Goal: Task Accomplishment & Management: Complete application form

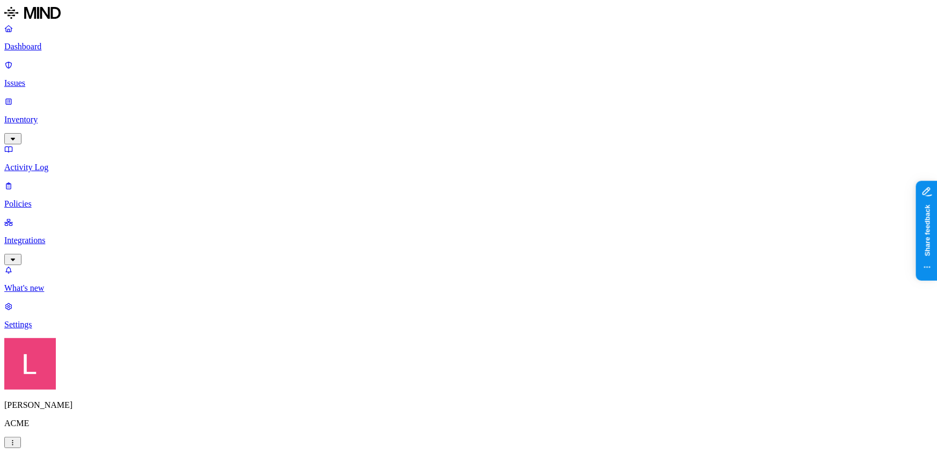
click at [53, 199] on p "Policies" at bounding box center [468, 204] width 929 height 10
click at [863, 459] on h2 "Policies" at bounding box center [468, 466] width 929 height 15
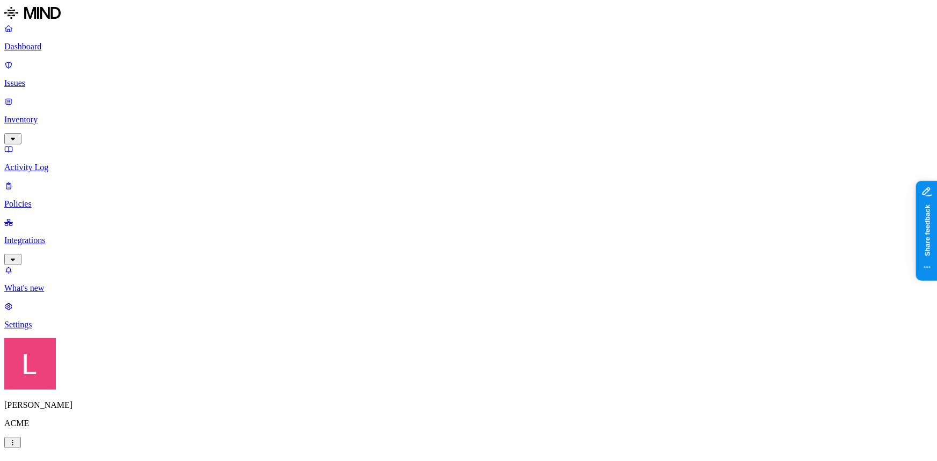
scroll to position [195, 0]
click at [434, 291] on label "Classification" at bounding box center [412, 286] width 47 height 9
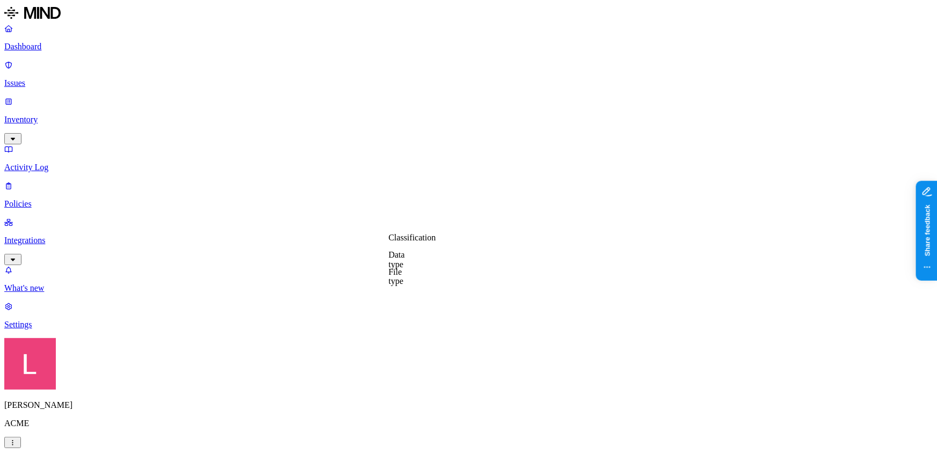
click at [435, 242] on label "Classification" at bounding box center [412, 237] width 47 height 9
click at [54, 49] on p "Dashboard" at bounding box center [468, 47] width 929 height 10
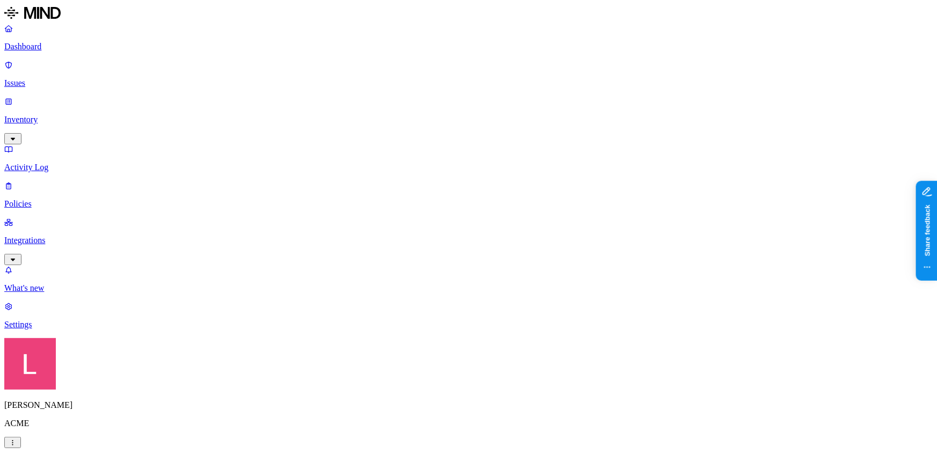
click at [39, 199] on p "Policies" at bounding box center [468, 204] width 929 height 10
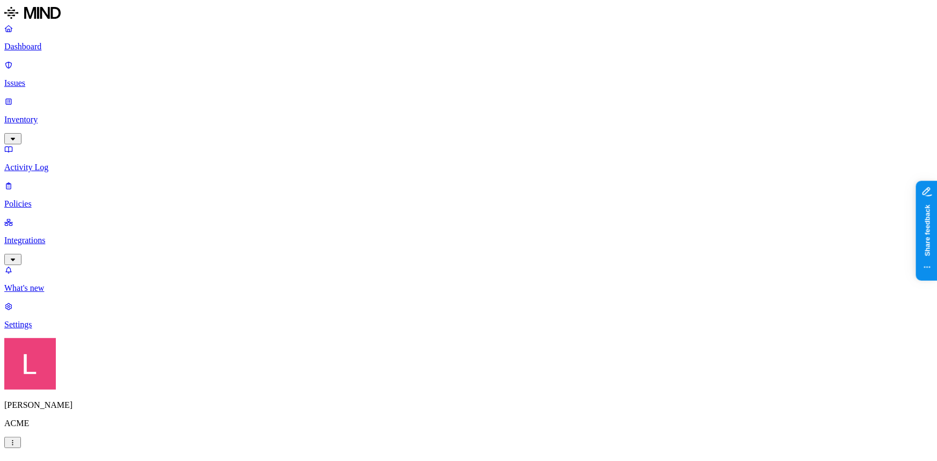
click at [436, 242] on label "Classification" at bounding box center [412, 237] width 47 height 9
click at [64, 60] on link "Issues" at bounding box center [468, 74] width 929 height 28
click at [64, 52] on p "Dashboard" at bounding box center [468, 47] width 929 height 10
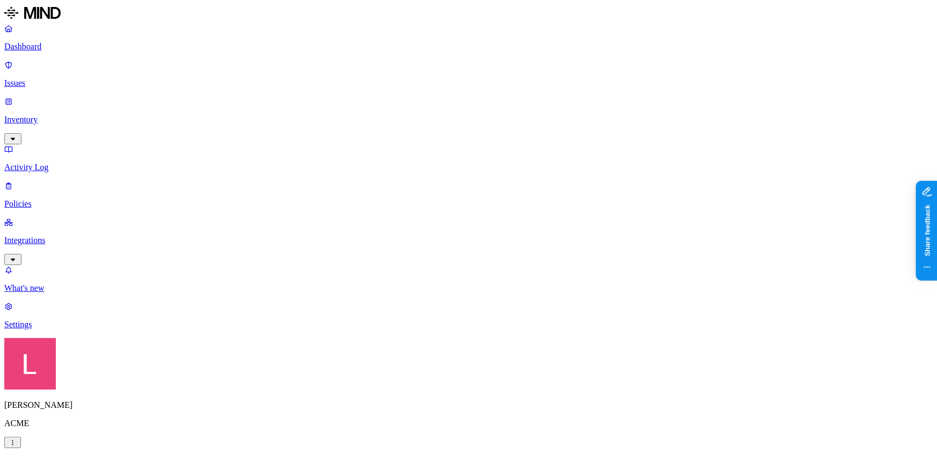
drag, startPoint x: 53, startPoint y: 124, endPoint x: 59, endPoint y: 123, distance: 5.9
click at [53, 199] on p "Policies" at bounding box center [468, 204] width 929 height 10
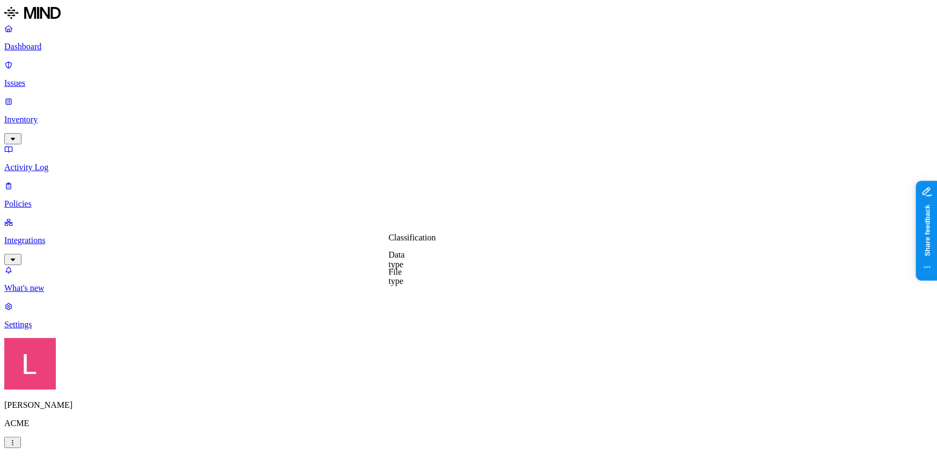
click at [405, 265] on label "Data type" at bounding box center [397, 259] width 16 height 19
click at [436, 242] on label "Classification" at bounding box center [412, 237] width 47 height 9
